Goal: Complete application form: Complete application form

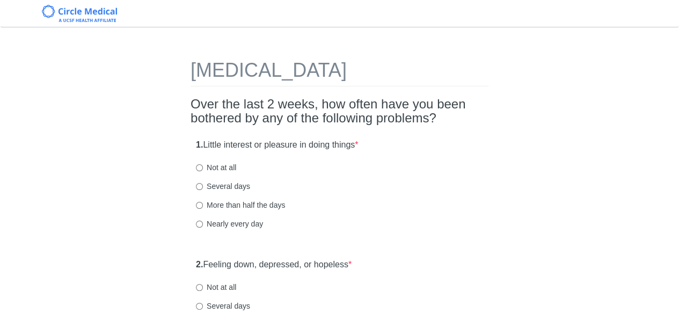
scroll to position [20, 0]
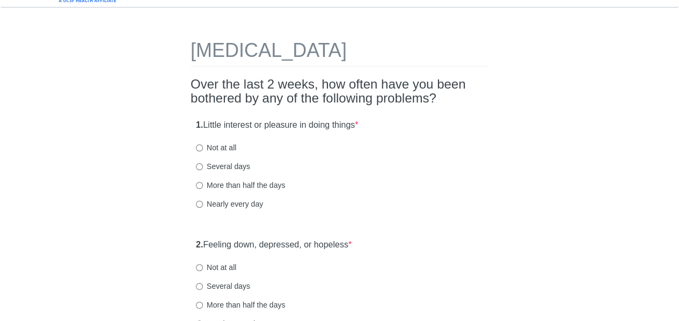
click at [200, 146] on input "Not at all" at bounding box center [199, 147] width 7 height 7
radio input "true"
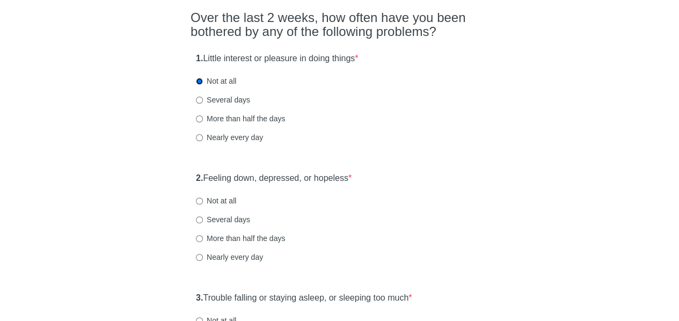
scroll to position [105, 0]
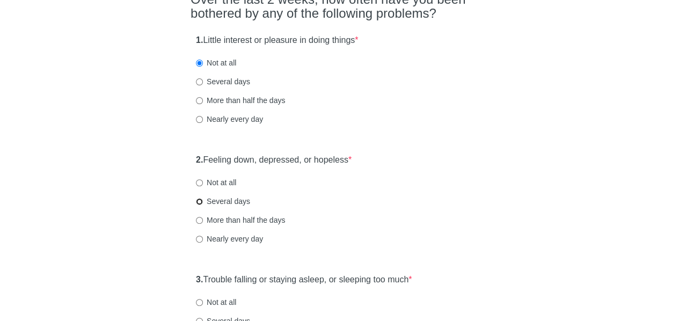
click at [202, 201] on input "Several days" at bounding box center [199, 201] width 7 height 7
radio input "true"
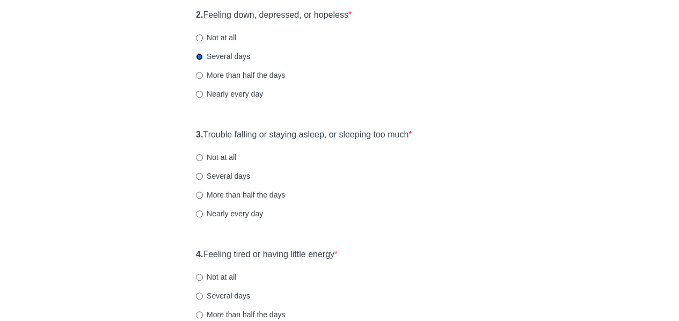
scroll to position [251, 0]
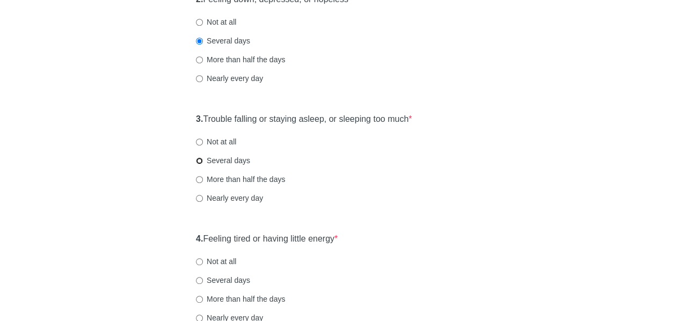
click at [201, 162] on input "Several days" at bounding box center [199, 160] width 7 height 7
radio input "true"
click at [481, 188] on div "3. Trouble falling or staying asleep, or sleeping too much * Not at all Several…" at bounding box center [340, 164] width 298 height 112
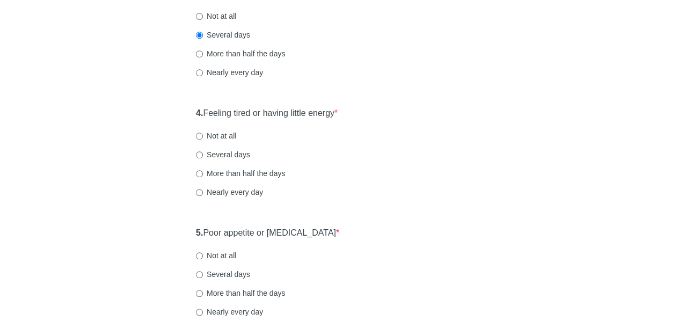
scroll to position [394, 0]
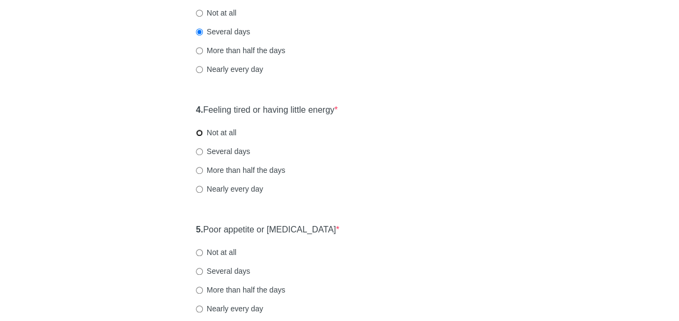
click at [199, 132] on input "Not at all" at bounding box center [199, 132] width 7 height 7
radio input "true"
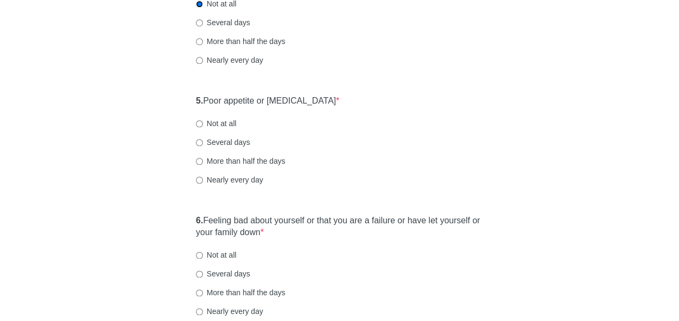
scroll to position [524, 0]
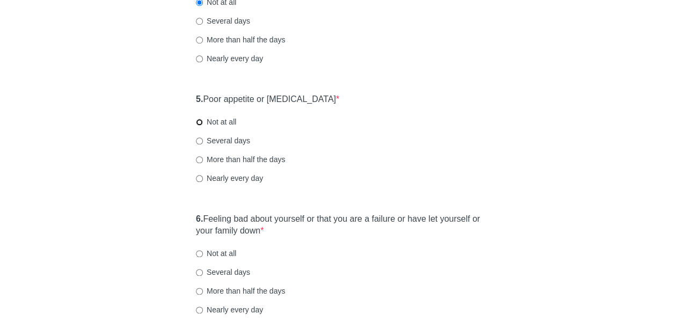
click at [199, 120] on input "Not at all" at bounding box center [199, 122] width 7 height 7
radio input "true"
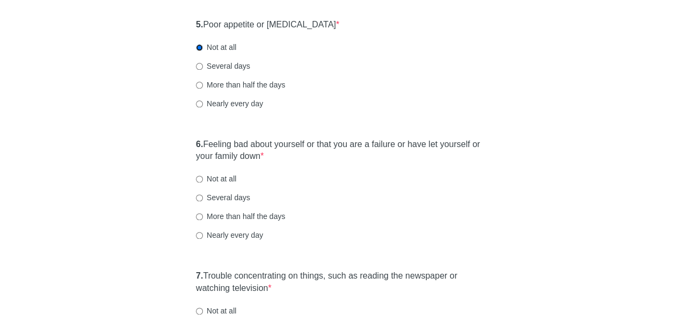
scroll to position [597, 0]
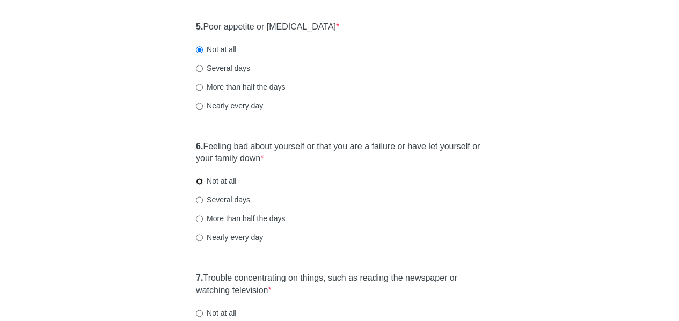
click at [199, 182] on input "Not at all" at bounding box center [199, 181] width 7 height 7
radio input "true"
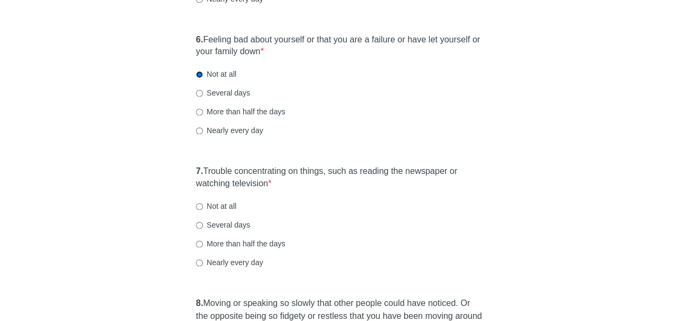
scroll to position [708, 0]
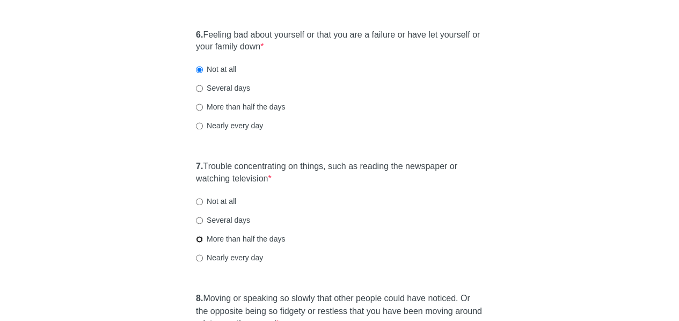
click at [201, 238] on input "More than half the days" at bounding box center [199, 239] width 7 height 7
radio input "true"
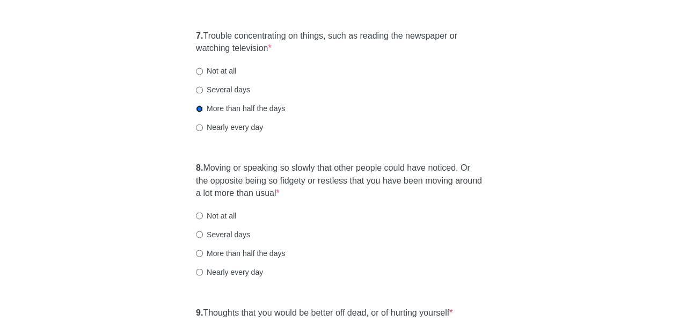
scroll to position [873, 0]
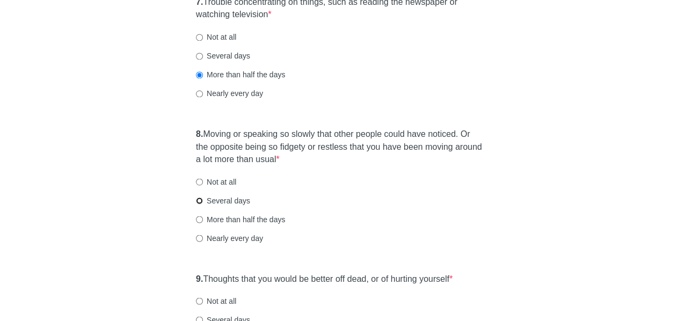
click at [197, 200] on input "Several days" at bounding box center [199, 200] width 7 height 7
radio input "true"
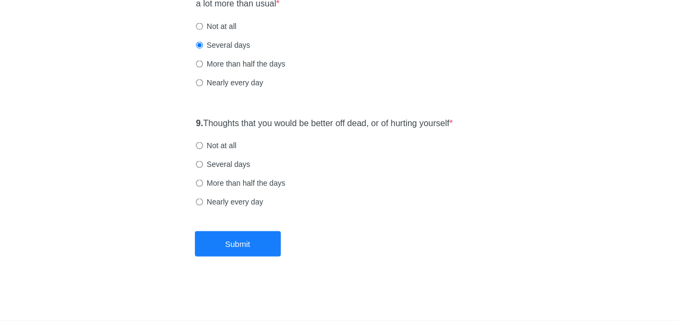
click at [221, 147] on label "Not at all" at bounding box center [216, 145] width 40 height 11
click at [203, 147] on input "Not at all" at bounding box center [199, 145] width 7 height 7
radio input "true"
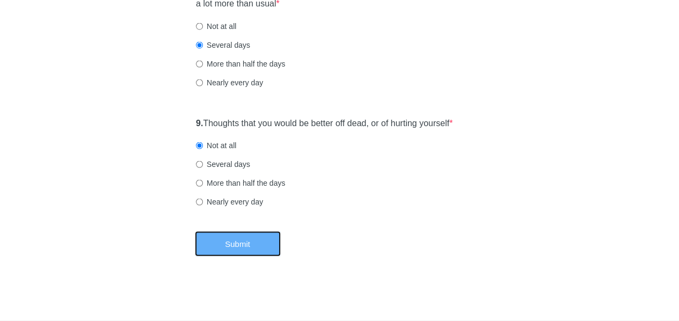
click at [243, 242] on button "Submit" at bounding box center [238, 243] width 86 height 25
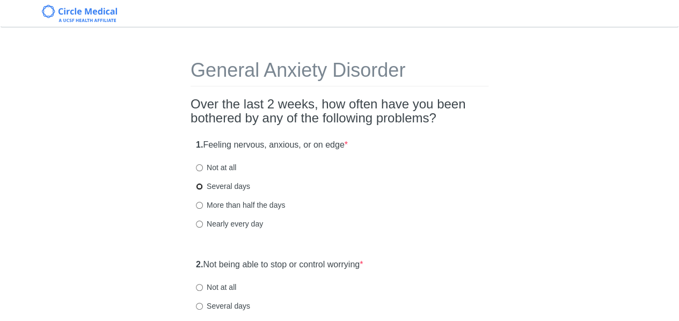
click at [201, 185] on input "Several days" at bounding box center [199, 186] width 7 height 7
radio input "true"
click at [201, 288] on input "Not at all" at bounding box center [199, 287] width 7 height 7
radio input "true"
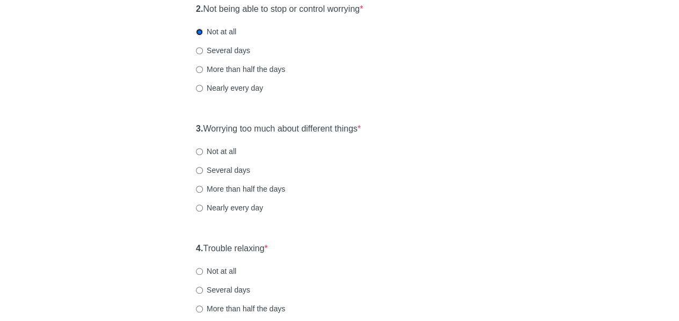
scroll to position [260, 0]
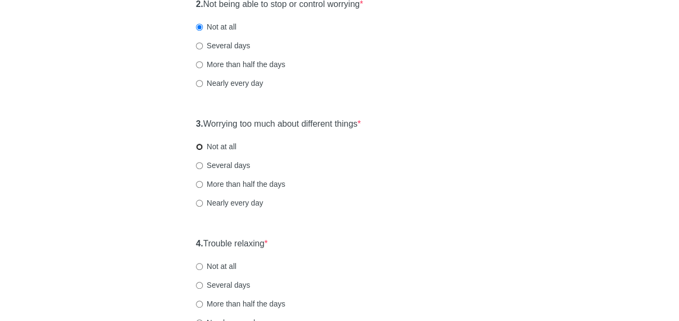
click at [199, 147] on input "Not at all" at bounding box center [199, 146] width 7 height 7
radio input "true"
click at [487, 182] on div "3. Worrying too much about different things * Not at all Several days More than…" at bounding box center [340, 169] width 298 height 112
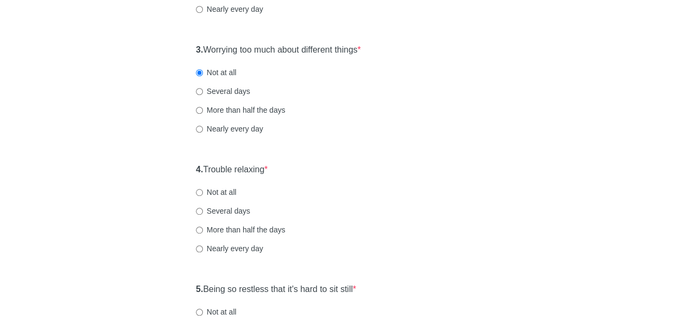
scroll to position [365, 0]
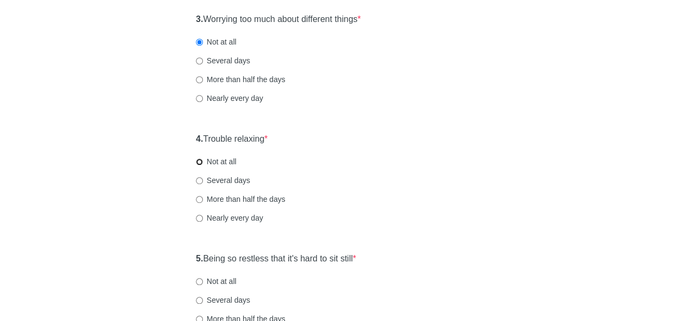
click at [199, 164] on input "Not at all" at bounding box center [199, 161] width 7 height 7
radio input "true"
click at [448, 181] on div "Several days" at bounding box center [339, 180] width 287 height 11
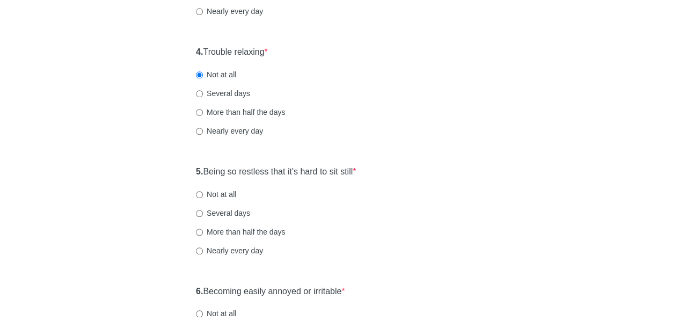
scroll to position [453, 0]
click at [200, 192] on input "Not at all" at bounding box center [199, 193] width 7 height 7
radio input "true"
click at [460, 223] on div "5. Being so restless that it's hard to sit still * Not at all Several days More…" at bounding box center [340, 215] width 298 height 112
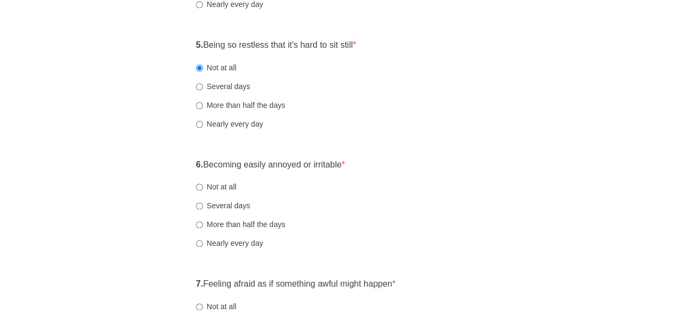
scroll to position [584, 0]
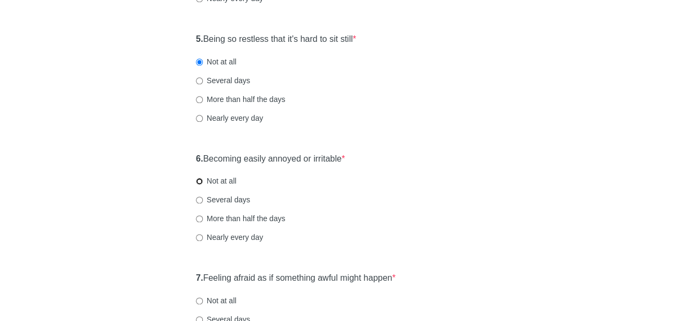
click at [199, 182] on input "Not at all" at bounding box center [199, 181] width 7 height 7
radio input "true"
click at [413, 211] on div "6. Becoming easily annoyed or irritable * Not at all Several days More than hal…" at bounding box center [340, 204] width 298 height 112
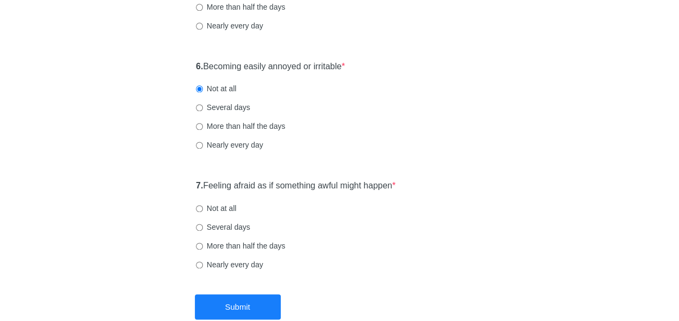
scroll to position [740, 0]
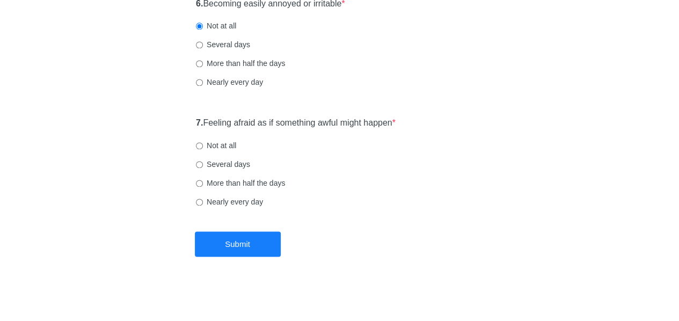
click at [218, 144] on label "Not at all" at bounding box center [216, 145] width 40 height 11
click at [203, 144] on input "Not at all" at bounding box center [199, 145] width 7 height 7
radio input "true"
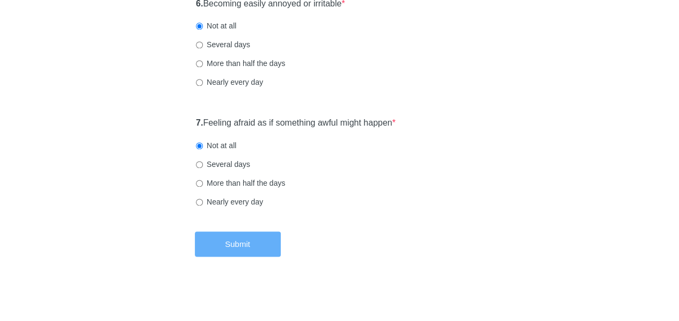
click at [246, 246] on button "Submit" at bounding box center [238, 243] width 86 height 25
